Goal: Find specific page/section: Find specific page/section

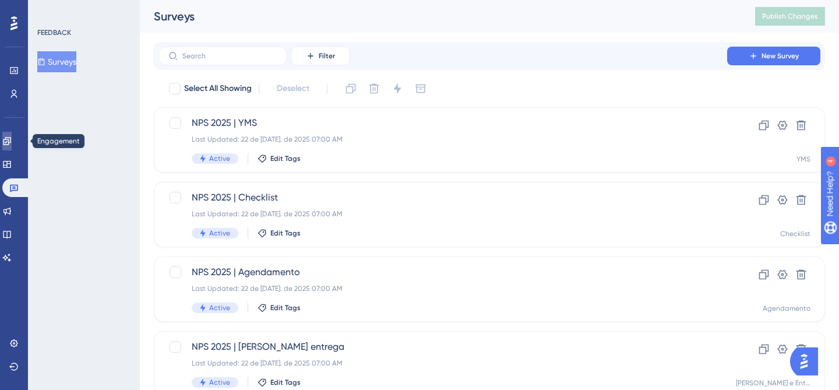
click at [12, 149] on link at bounding box center [6, 141] width 9 height 19
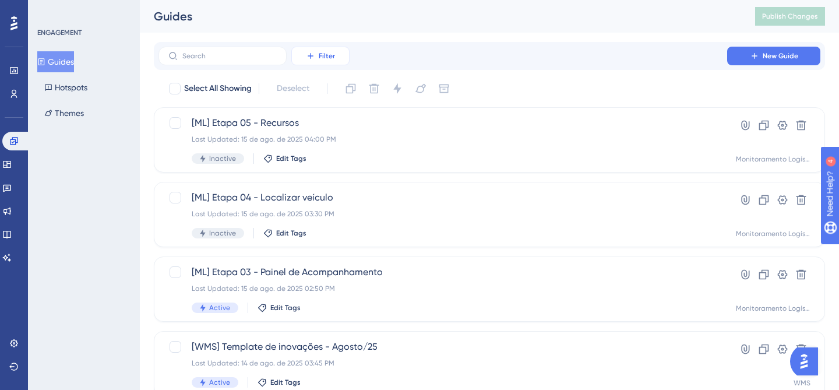
click at [323, 61] on button "Filter" at bounding box center [320, 56] width 58 height 19
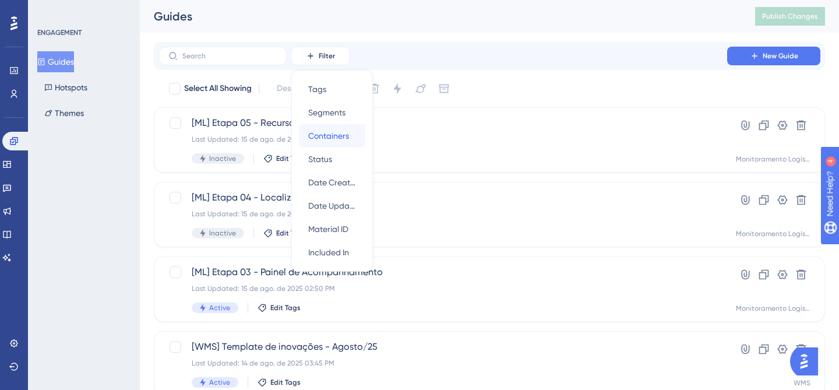
click at [338, 130] on span "Containers" at bounding box center [328, 136] width 41 height 14
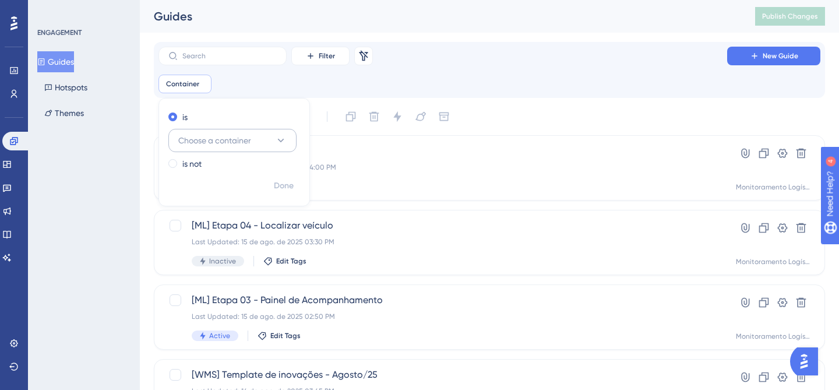
click at [226, 133] on span "Choose a container" at bounding box center [214, 140] width 73 height 14
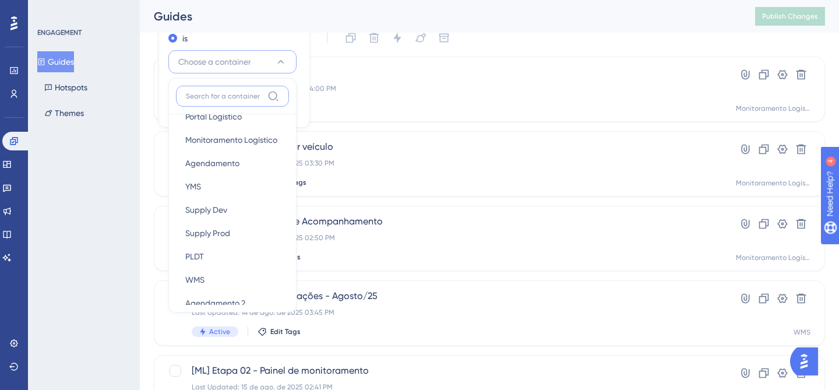
scroll to position [203, 0]
click at [224, 258] on div "PLDT PLDT" at bounding box center [232, 255] width 94 height 23
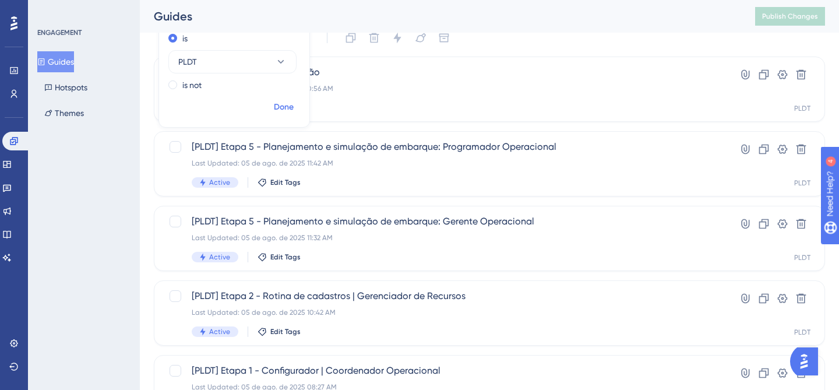
click at [285, 104] on span "Done" at bounding box center [284, 107] width 20 height 14
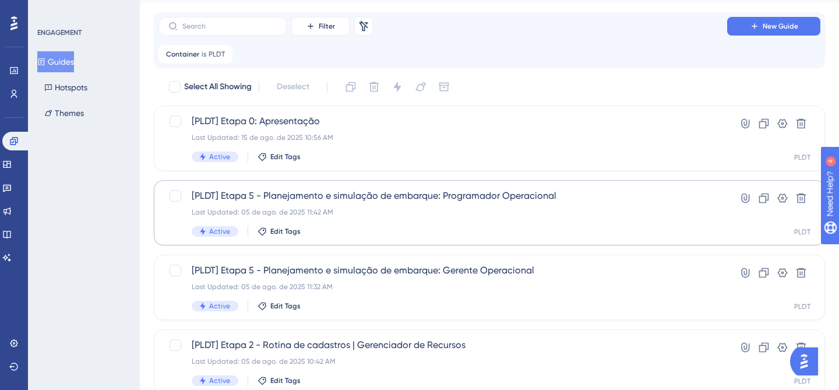
scroll to position [0, 0]
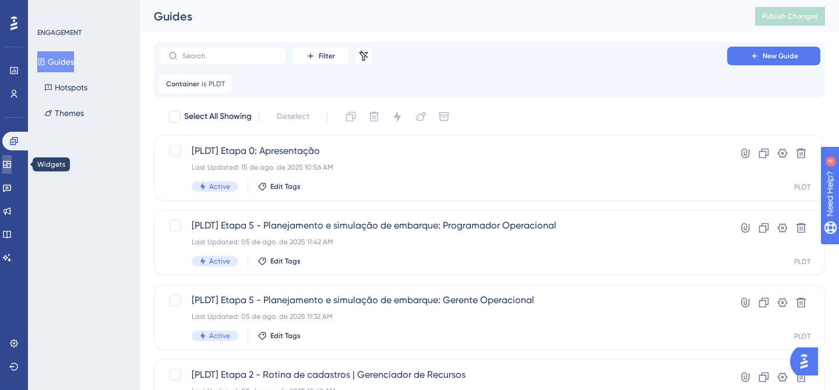
click at [12, 162] on link at bounding box center [6, 164] width 9 height 19
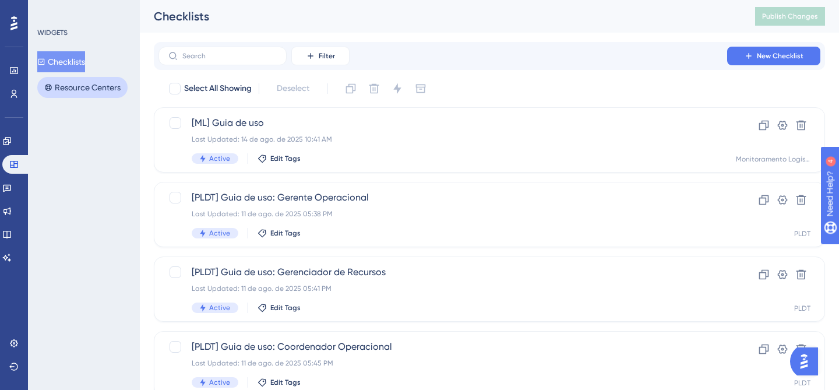
click at [94, 90] on button "Resource Centers" at bounding box center [82, 87] width 90 height 21
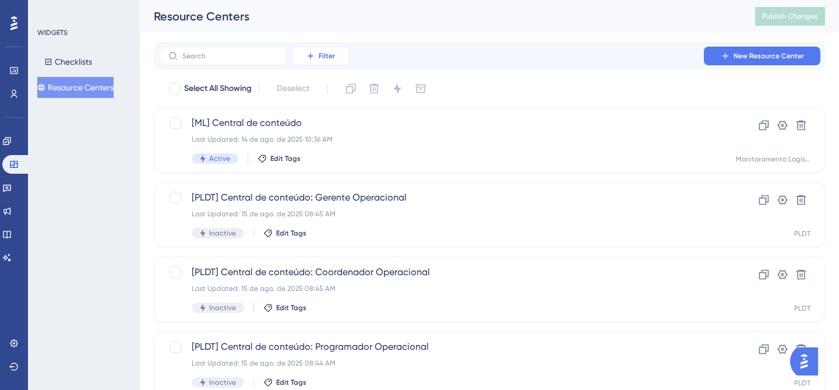
click at [328, 52] on span "Filter" at bounding box center [327, 55] width 16 height 9
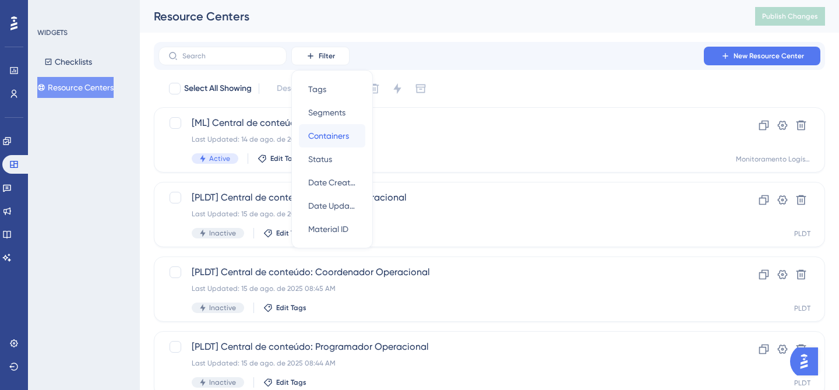
click at [334, 134] on span "Containers" at bounding box center [328, 136] width 41 height 14
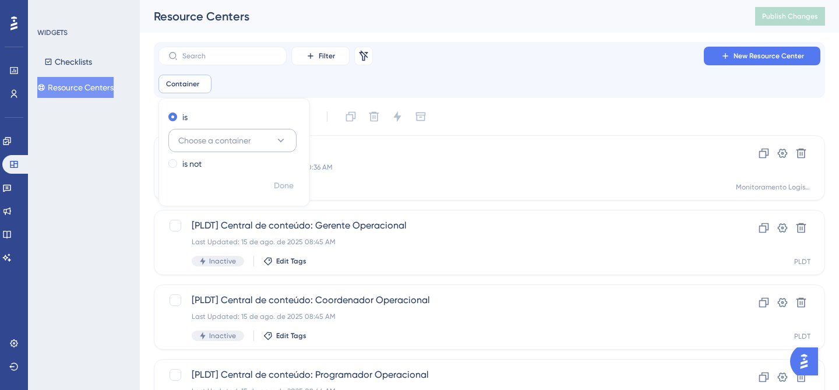
click at [234, 140] on span "Choose a container" at bounding box center [214, 140] width 73 height 14
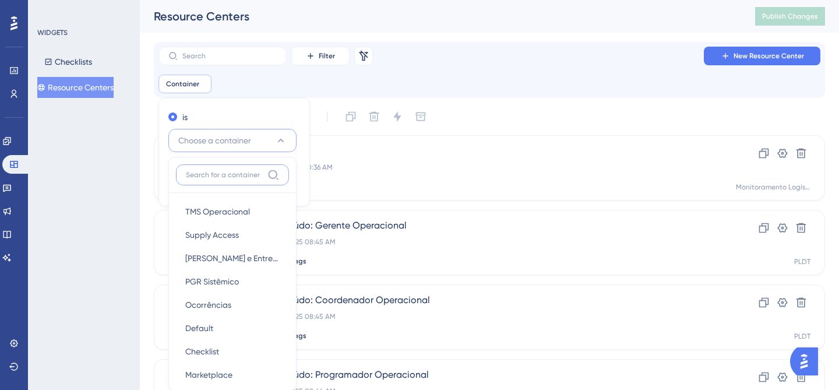
scroll to position [79, 0]
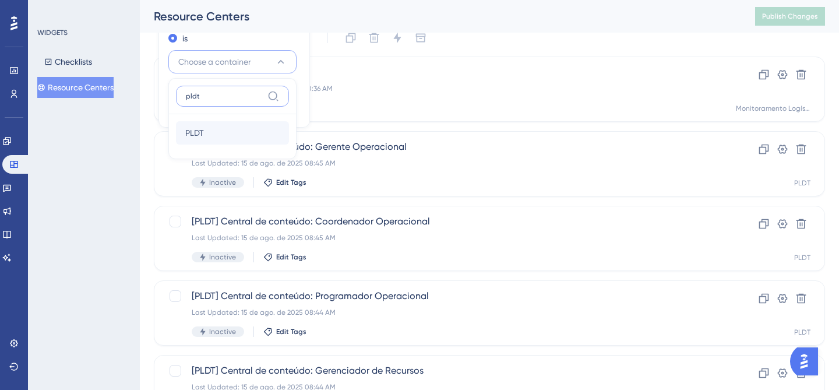
type input "pldt"
click at [203, 138] on span "PLDT" at bounding box center [194, 133] width 19 height 14
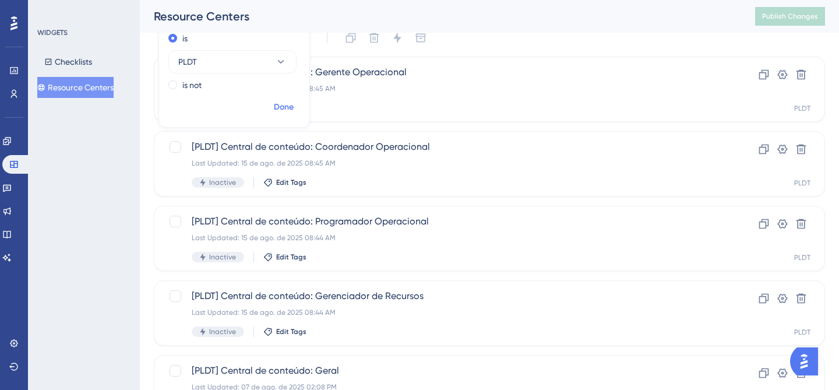
click at [284, 107] on span "Done" at bounding box center [284, 107] width 20 height 14
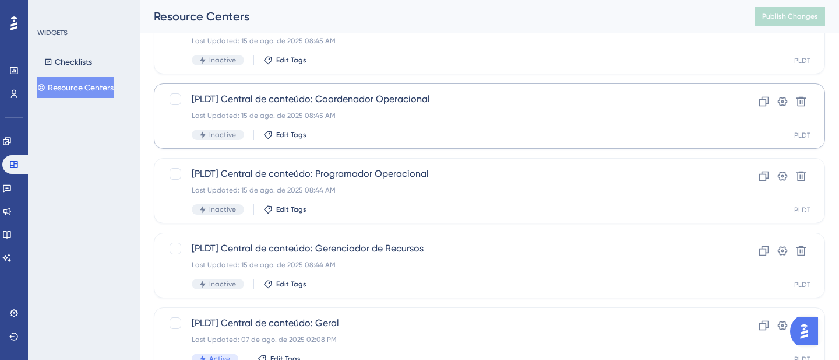
scroll to position [128, 0]
click at [334, 106] on div "[PLDT] Central de conteúdo: Coordenador Operacional Last Updated: 15 de ago. de…" at bounding box center [443, 115] width 502 height 48
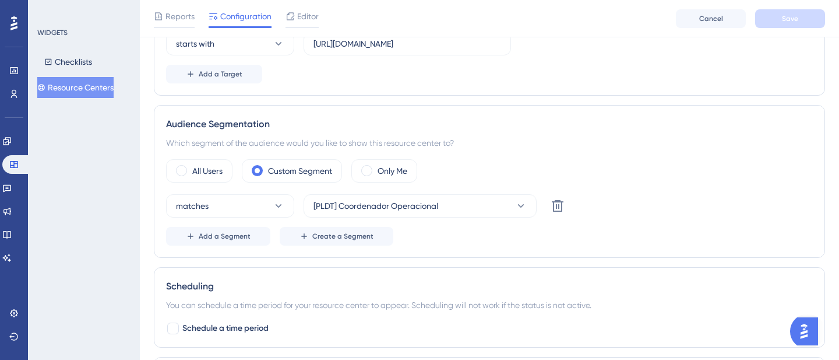
scroll to position [451, 0]
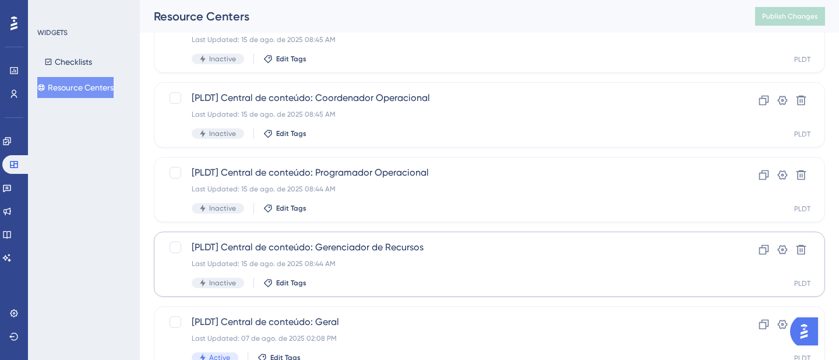
scroll to position [177, 0]
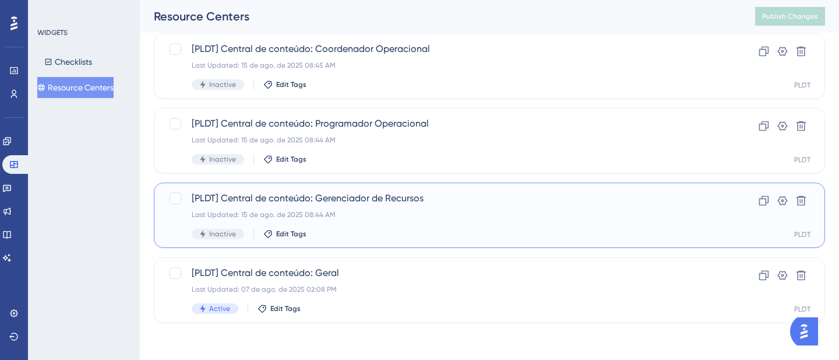
click at [475, 202] on span "[PLDT] Central de conteúdo: Gerenciador de Recursos" at bounding box center [443, 198] width 502 height 14
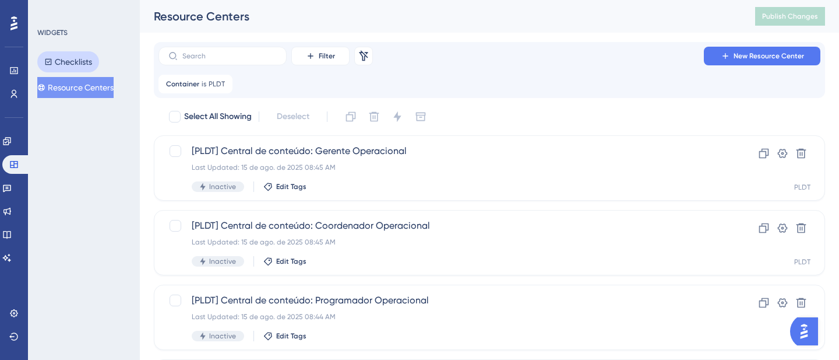
click at [81, 61] on button "Checklists" at bounding box center [68, 61] width 62 height 21
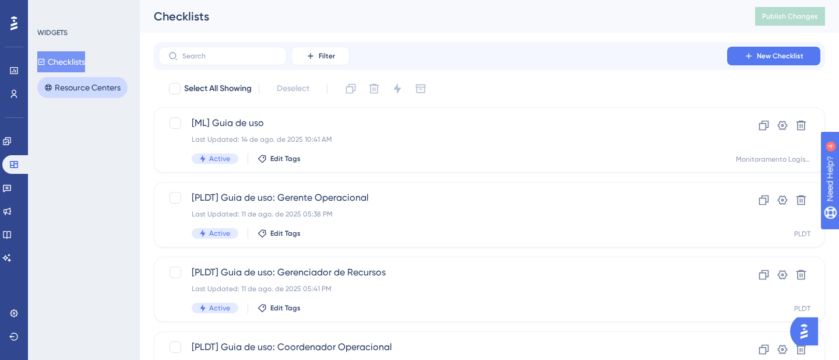
click at [65, 86] on button "Resource Centers" at bounding box center [82, 87] width 90 height 21
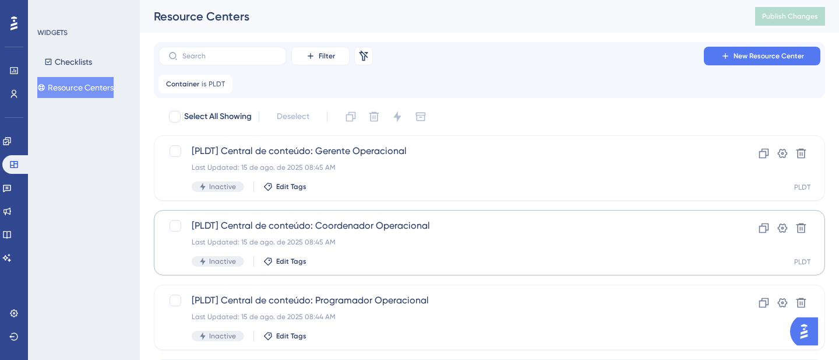
scroll to position [177, 0]
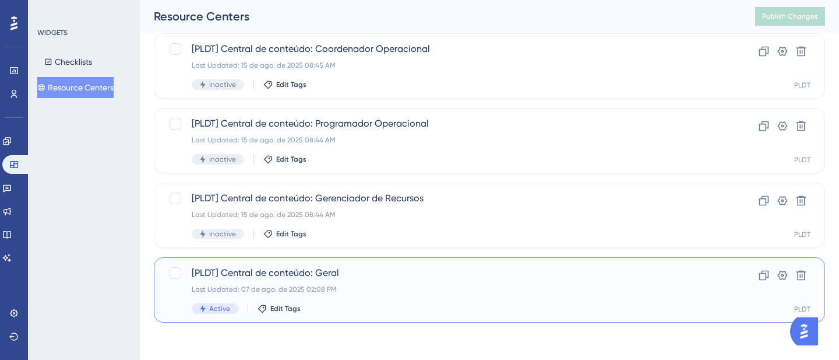
click at [396, 296] on div "[PLDT] Central de conteúdo: Geral Last Updated: 07 de ago. de 2025 02:08 PM Act…" at bounding box center [443, 290] width 502 height 48
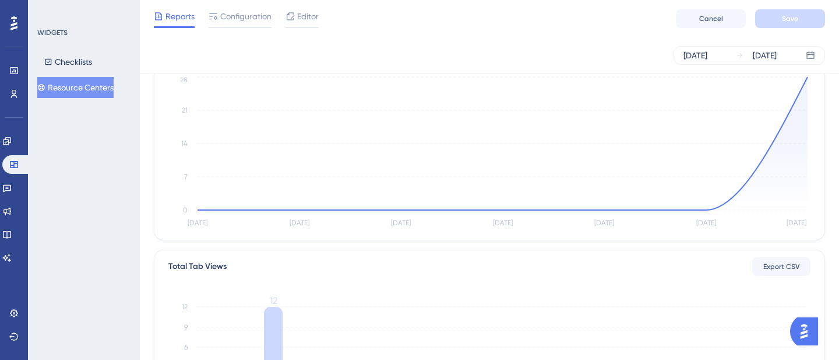
scroll to position [305, 0]
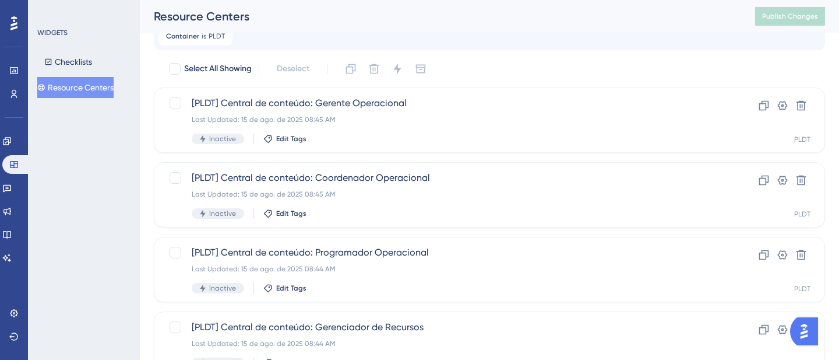
scroll to position [12, 0]
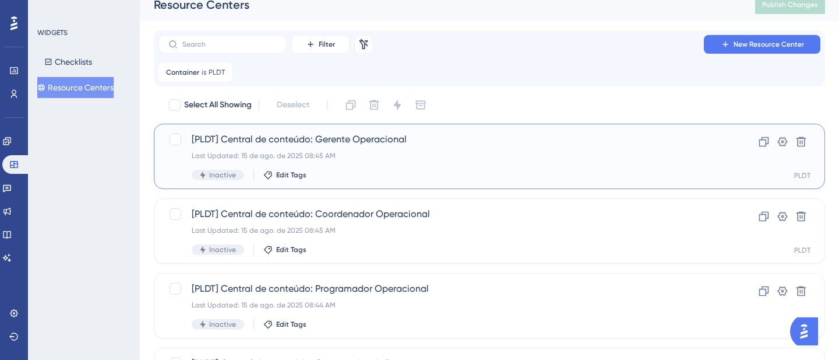
click at [342, 145] on span "[PLDT] Central de conteúdo: Gerente Operacional" at bounding box center [443, 139] width 502 height 14
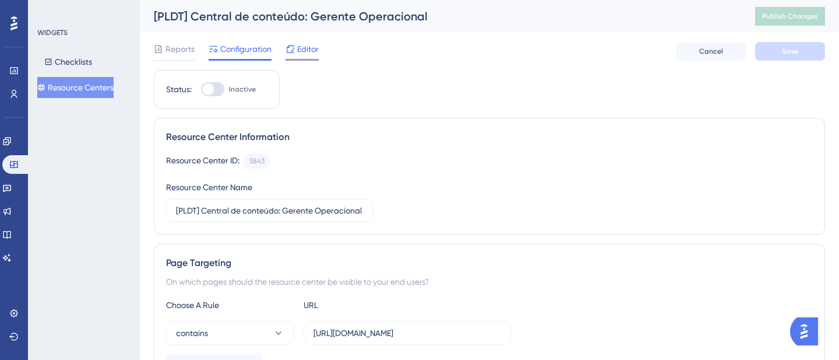
click at [295, 52] on div "Editor" at bounding box center [302, 49] width 33 height 14
